Goal: Task Accomplishment & Management: Manage account settings

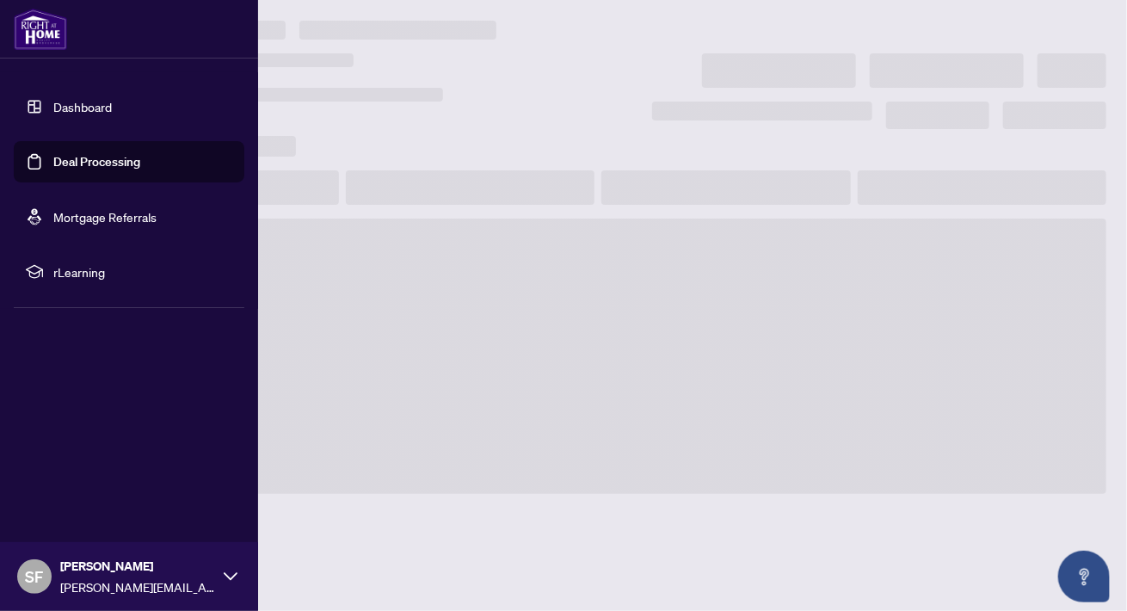
click at [110, 157] on link "Deal Processing" at bounding box center [96, 161] width 87 height 15
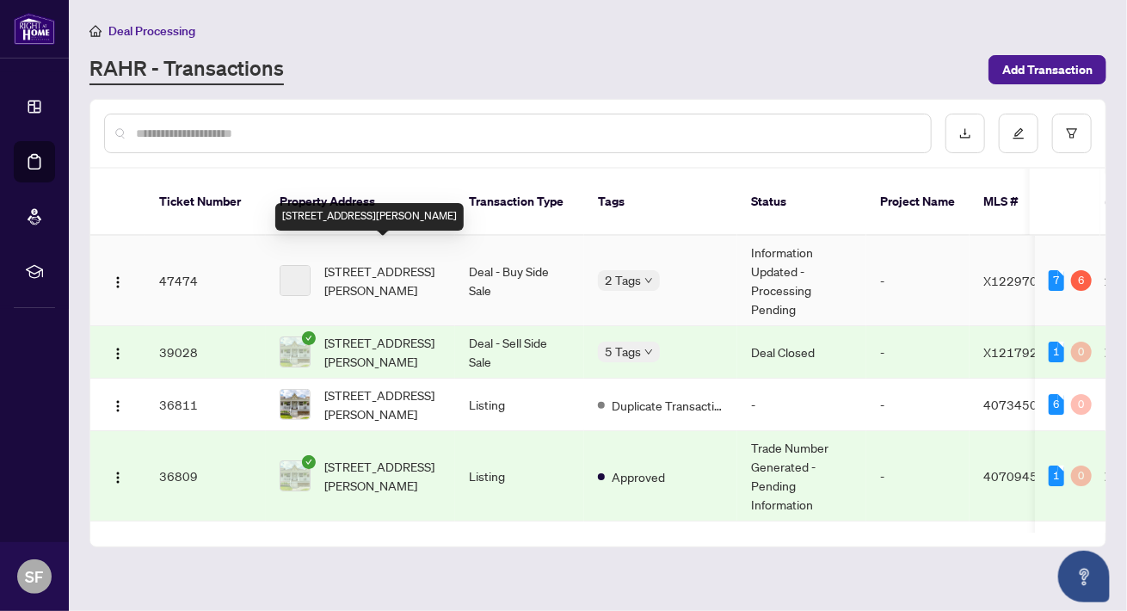
click at [380, 262] on span "[STREET_ADDRESS][PERSON_NAME]" at bounding box center [382, 281] width 117 height 38
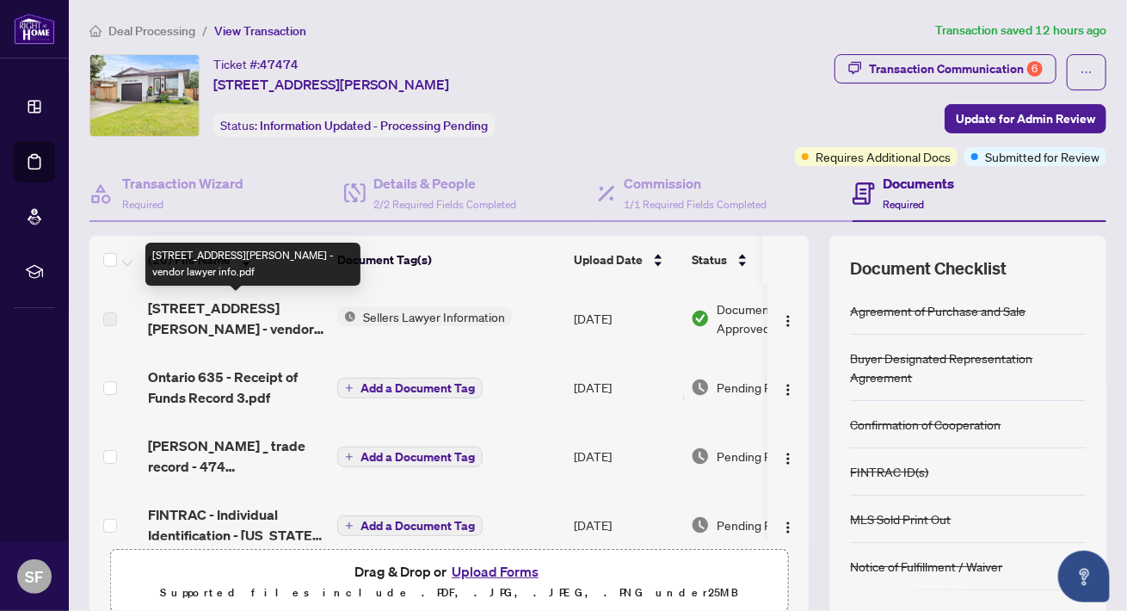
click at [182, 316] on span "474 Scott St - vendor lawyer info.pdf" at bounding box center [236, 318] width 176 height 41
click at [207, 304] on span "474 Scott St - vendor lawyer info.pdf" at bounding box center [236, 318] width 176 height 41
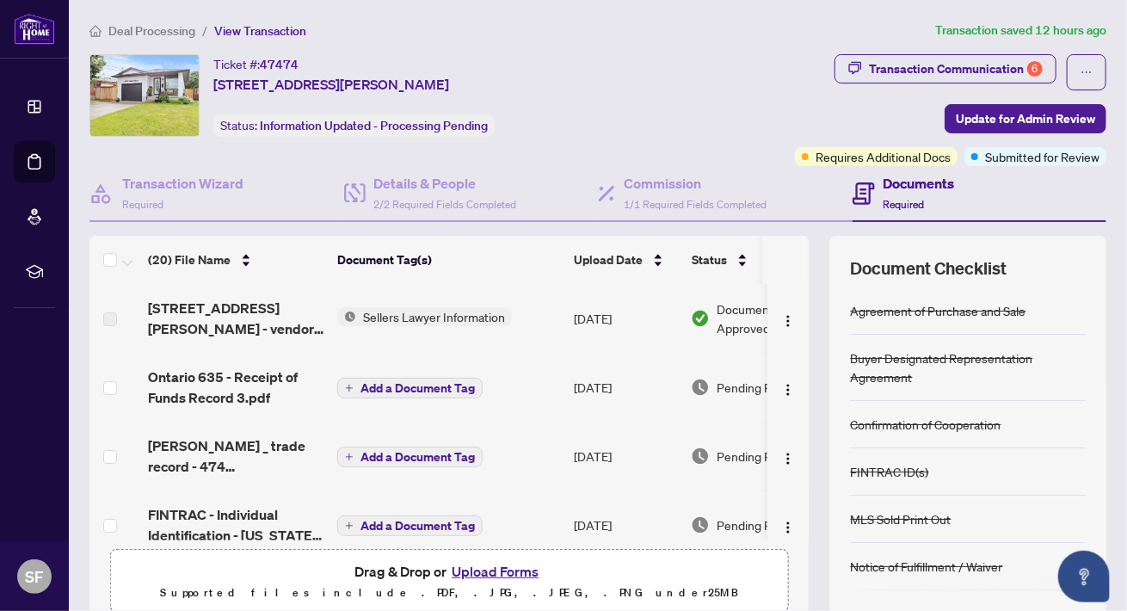
click at [434, 318] on span "Sellers Lawyer Information" at bounding box center [434, 316] width 156 height 19
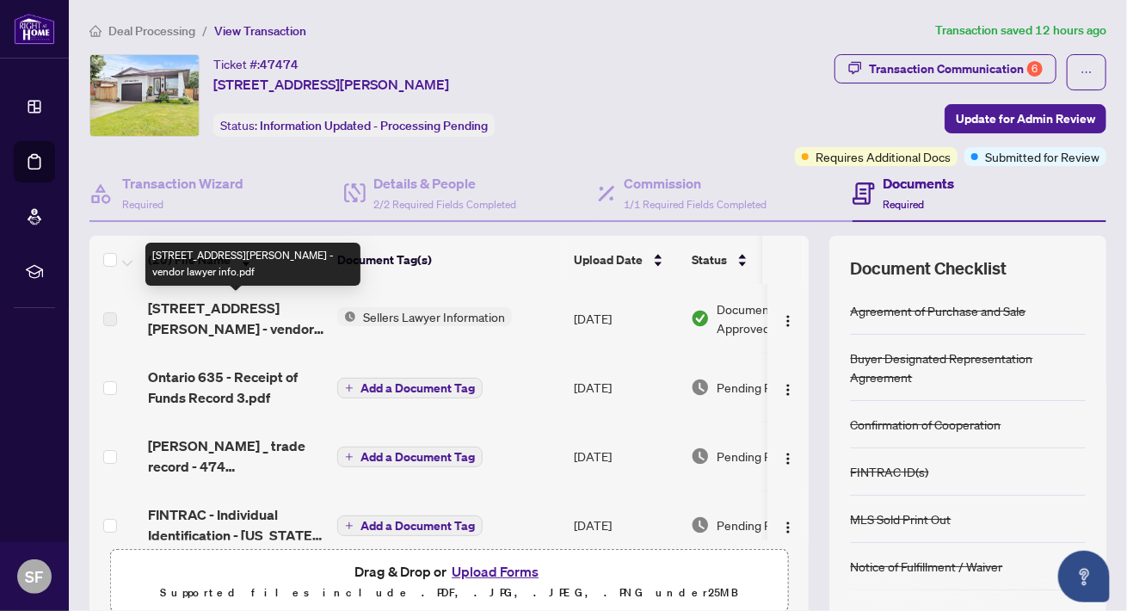
click at [245, 316] on span "474 Scott St - vendor lawyer info.pdf" at bounding box center [236, 318] width 176 height 41
click at [213, 305] on span "474 Scott St - vendor lawyer info.pdf" at bounding box center [236, 318] width 176 height 41
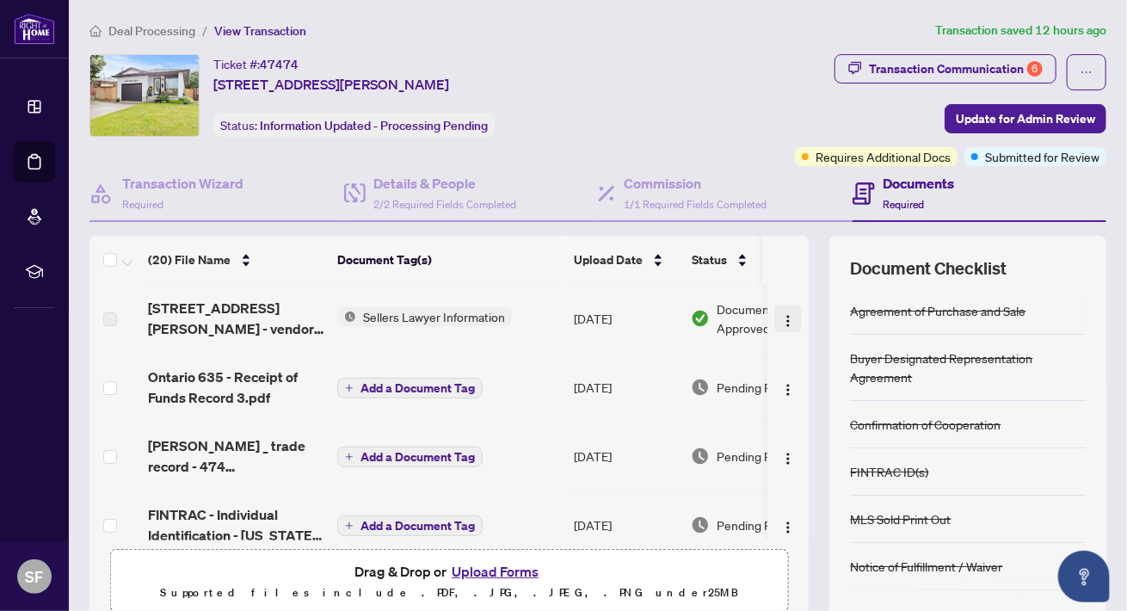
click at [784, 322] on img "button" at bounding box center [788, 321] width 14 height 14
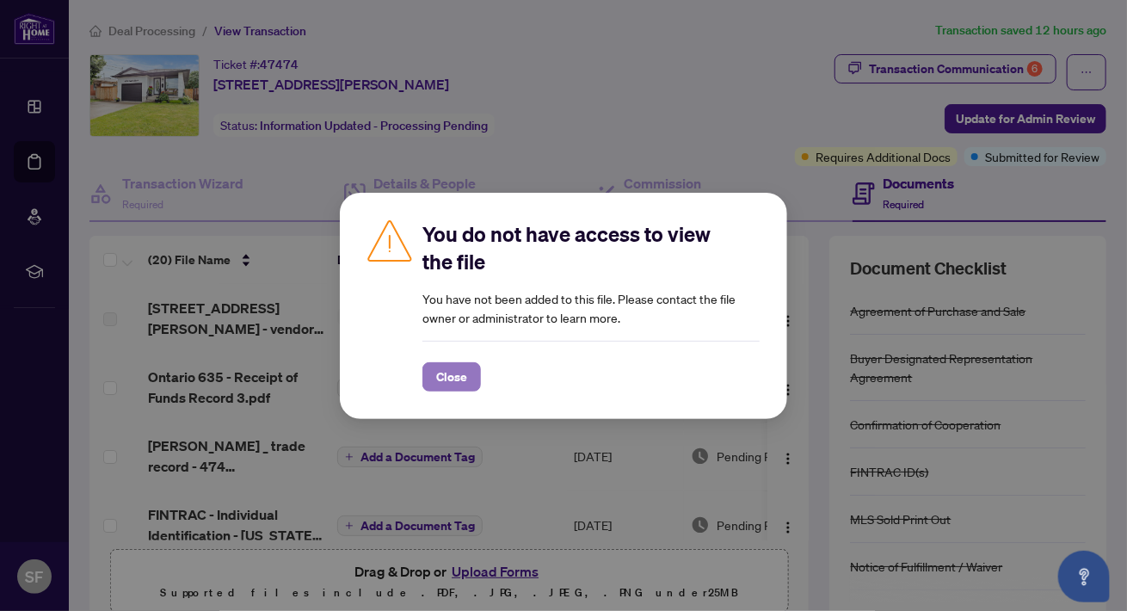
click at [444, 373] on span "Close" at bounding box center [451, 377] width 31 height 28
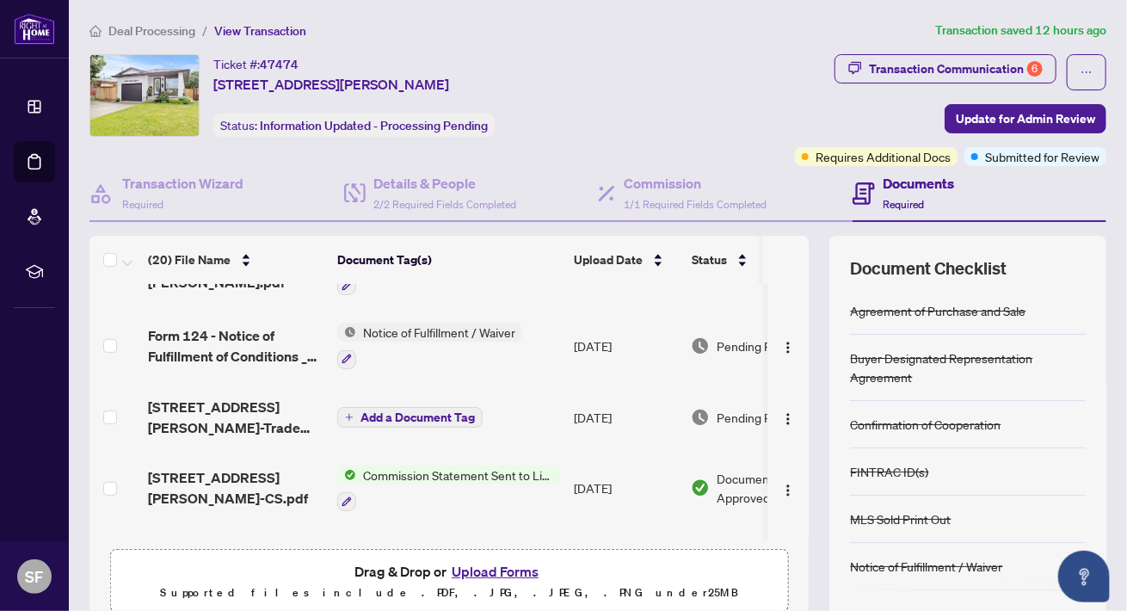
scroll to position [397, 0]
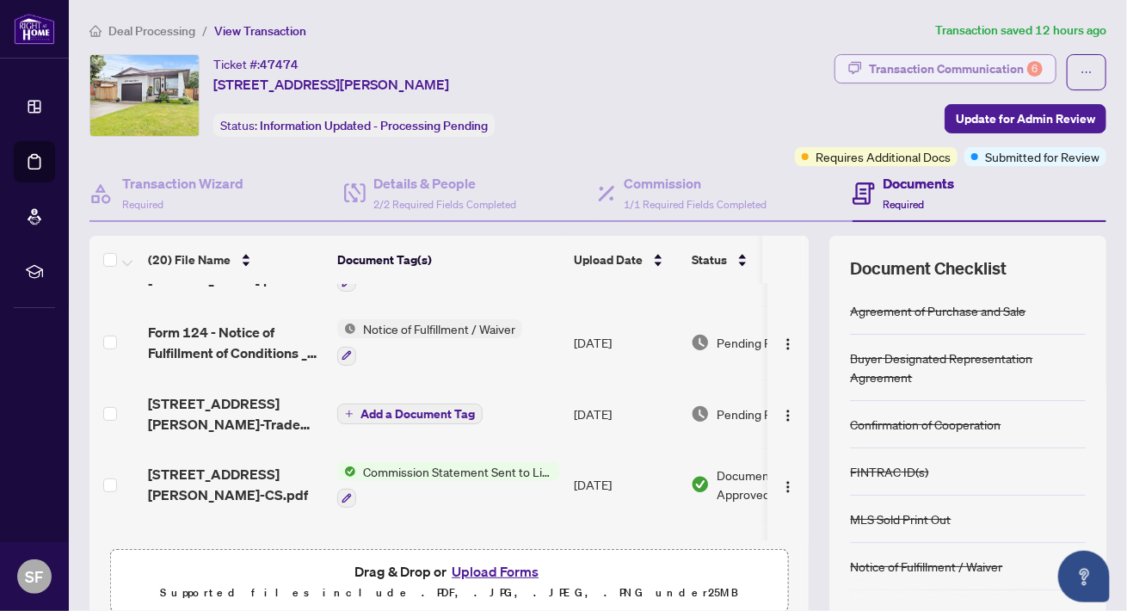
click at [995, 71] on div "Transaction Communication 6" at bounding box center [956, 69] width 174 height 28
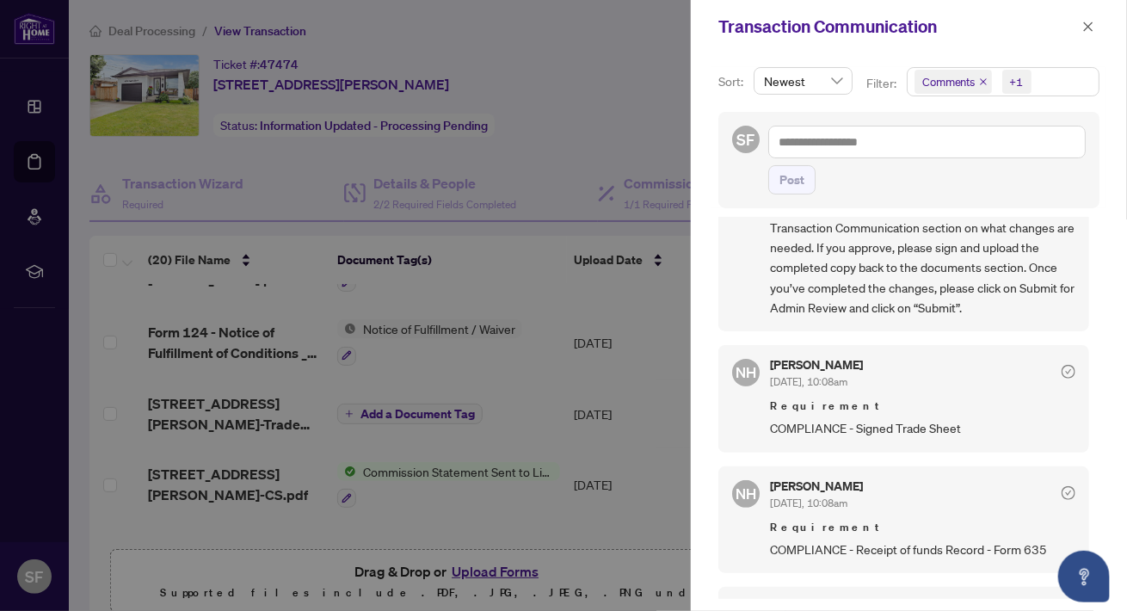
scroll to position [0, 0]
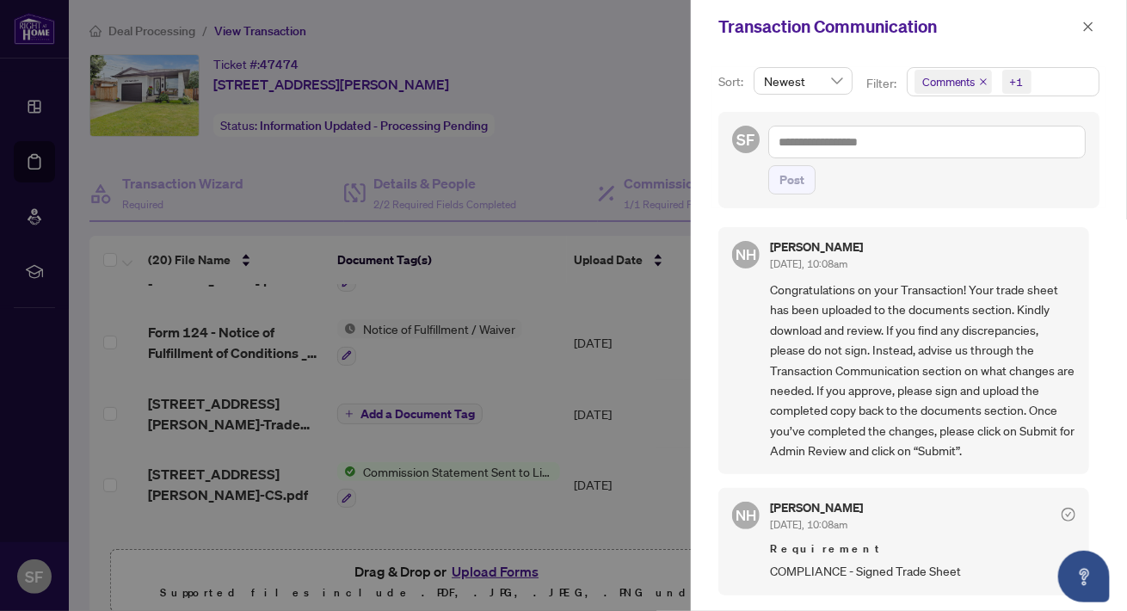
click at [317, 145] on div at bounding box center [563, 305] width 1127 height 611
click at [1088, 25] on icon "close" at bounding box center [1088, 26] width 9 height 9
